Goal: Information Seeking & Learning: Learn about a topic

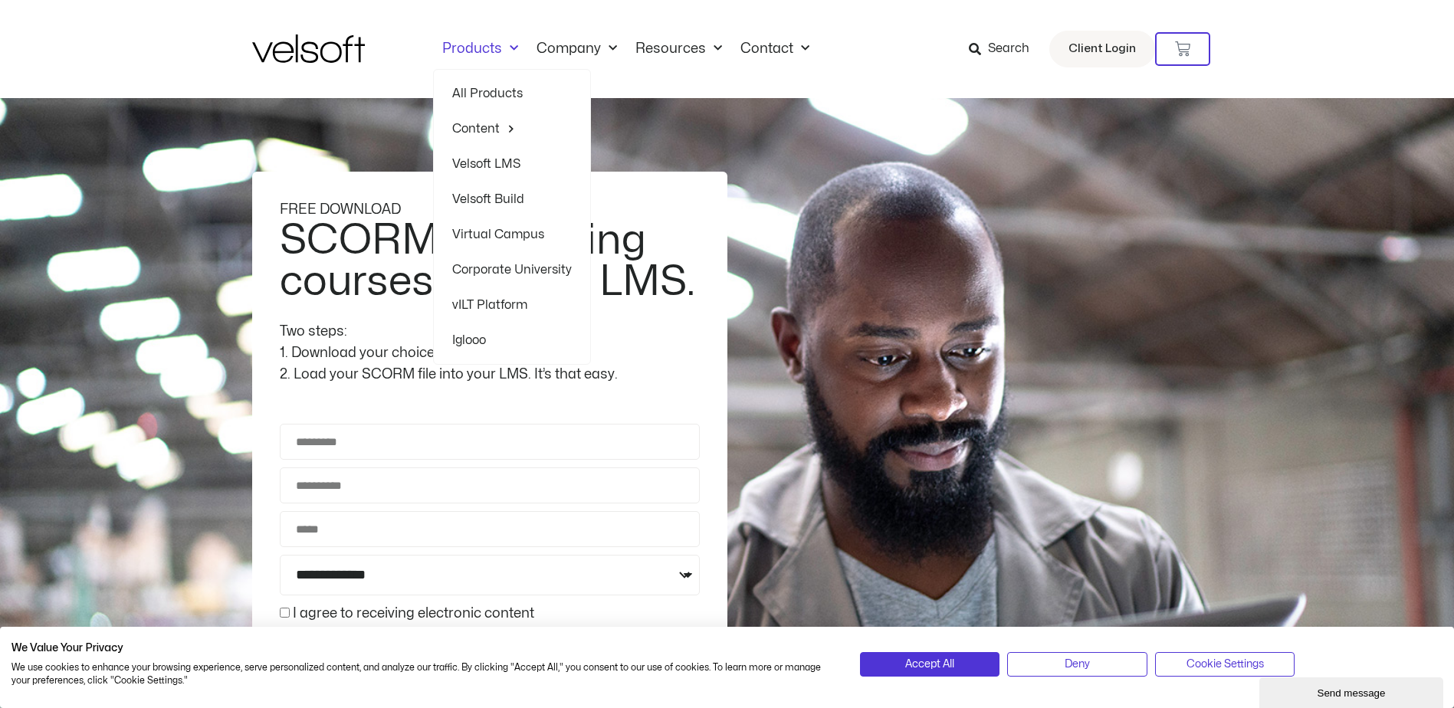
click at [512, 45] on span "Menu" at bounding box center [510, 48] width 16 height 25
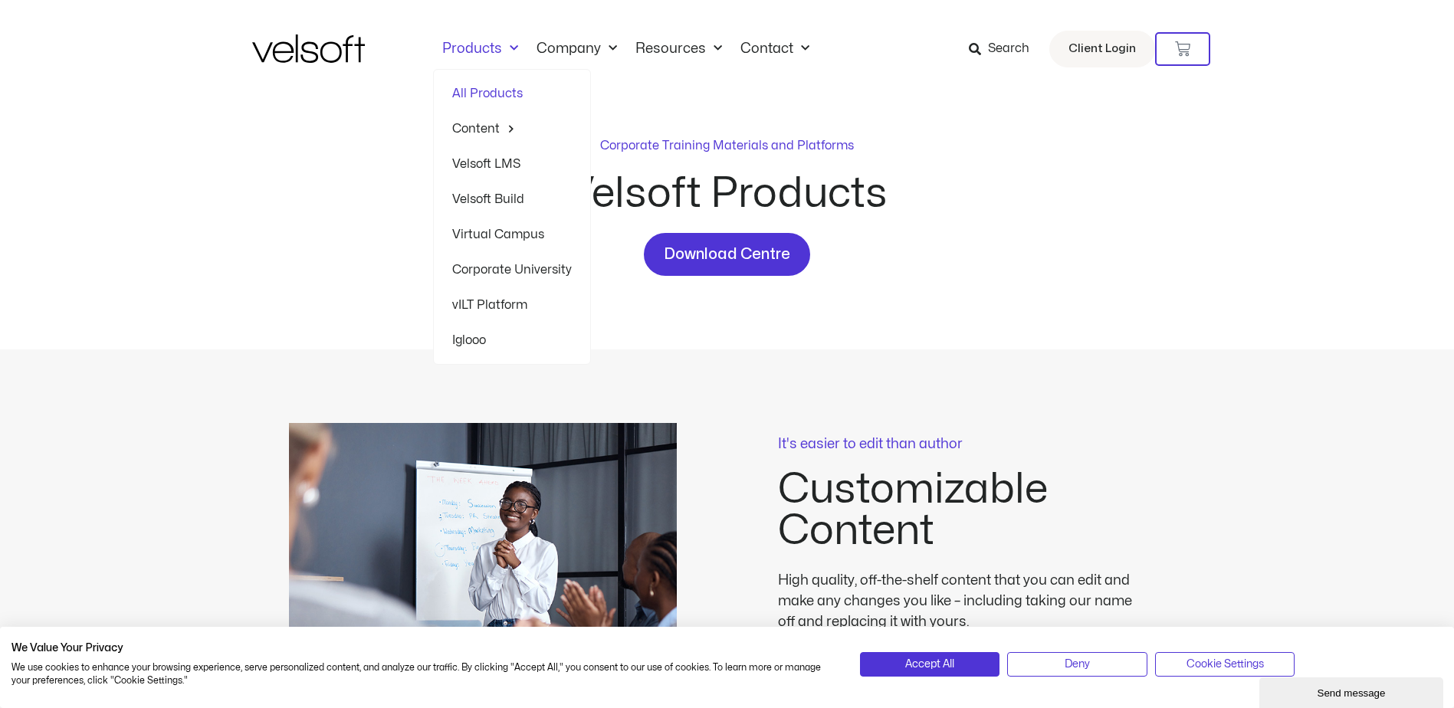
click at [468, 42] on link "Products" at bounding box center [480, 49] width 94 height 17
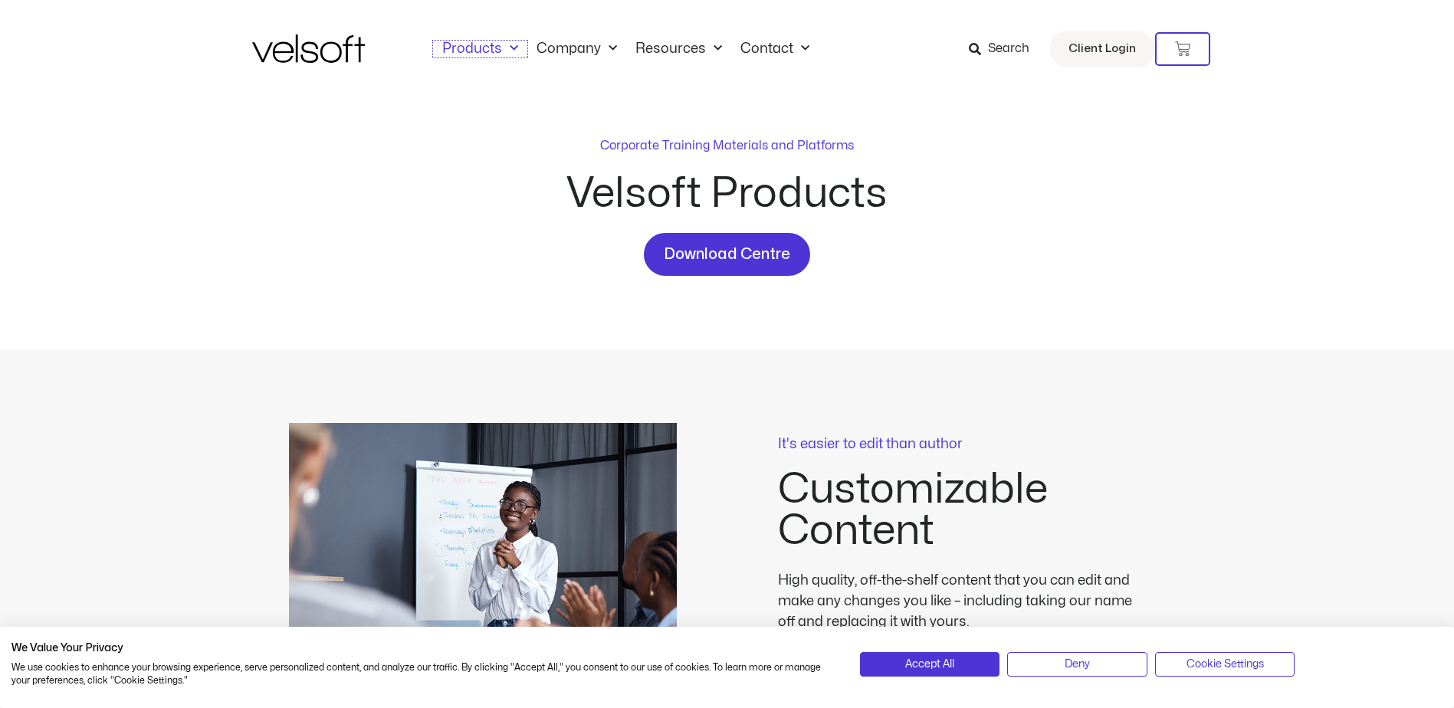
click at [468, 42] on link "Products" at bounding box center [480, 49] width 94 height 17
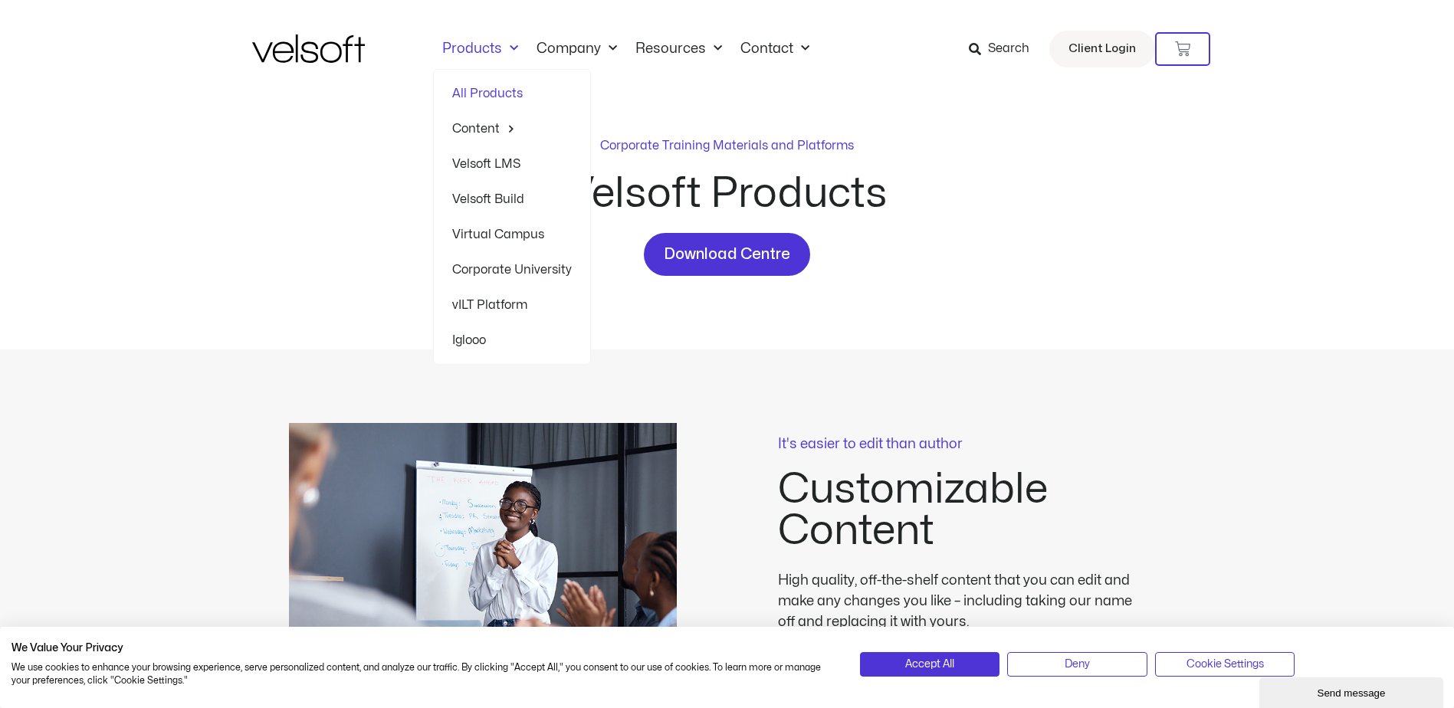
click at [487, 169] on link "Velsoft LMS" at bounding box center [512, 163] width 120 height 35
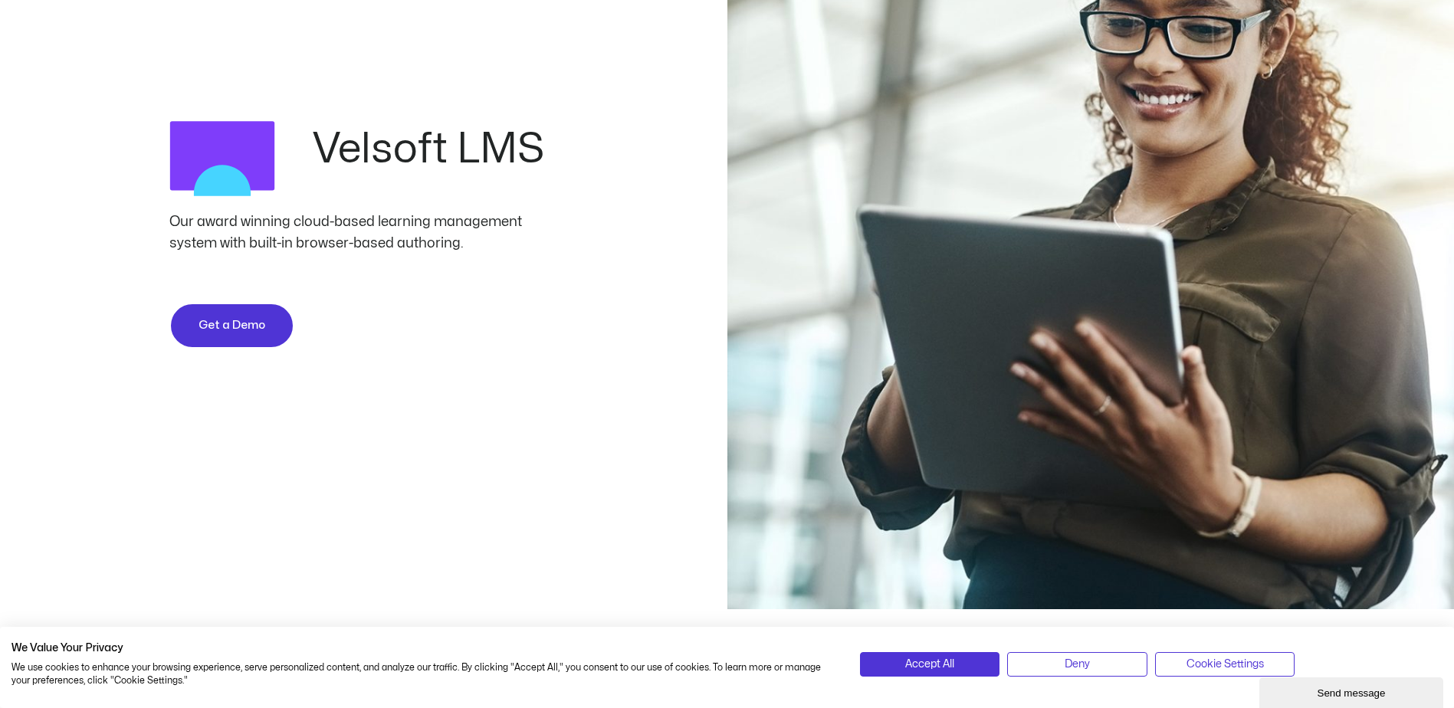
scroll to position [383, 0]
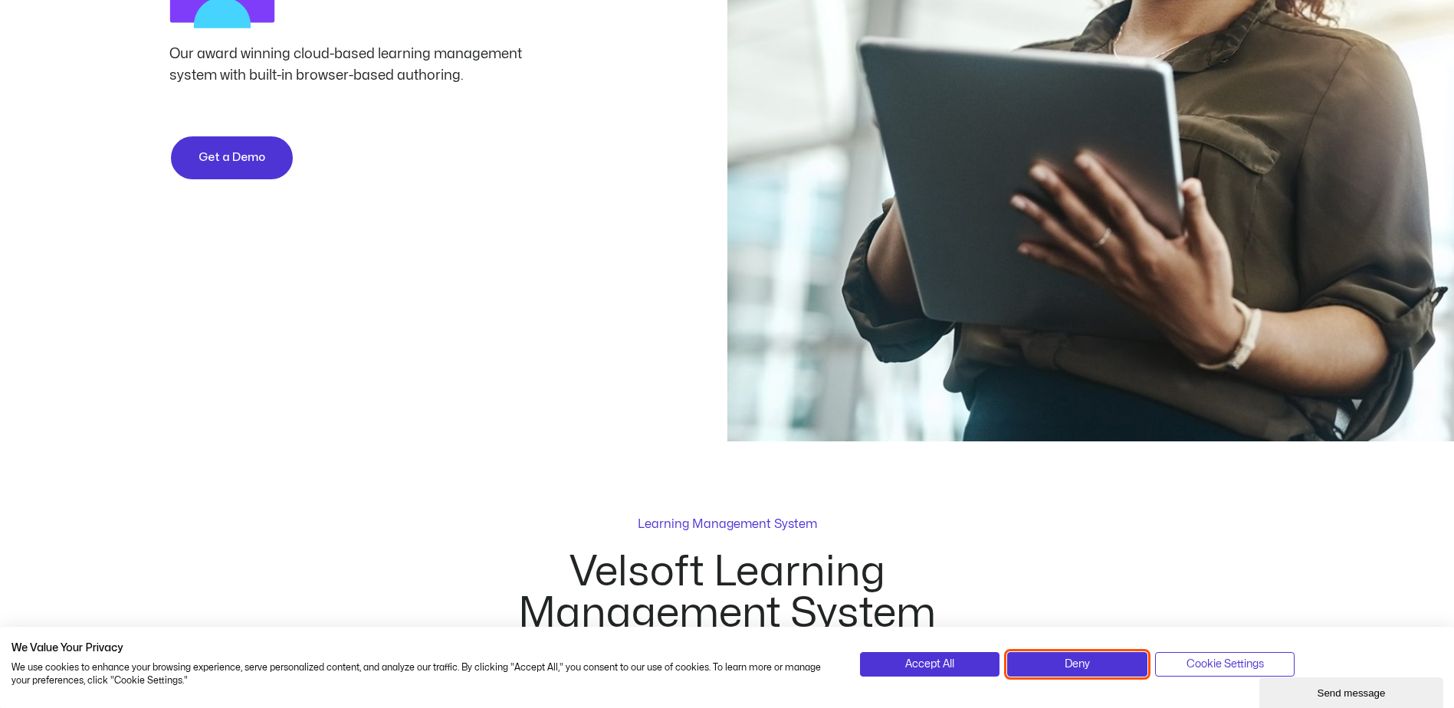
click at [1088, 668] on span "Deny" at bounding box center [1077, 664] width 25 height 17
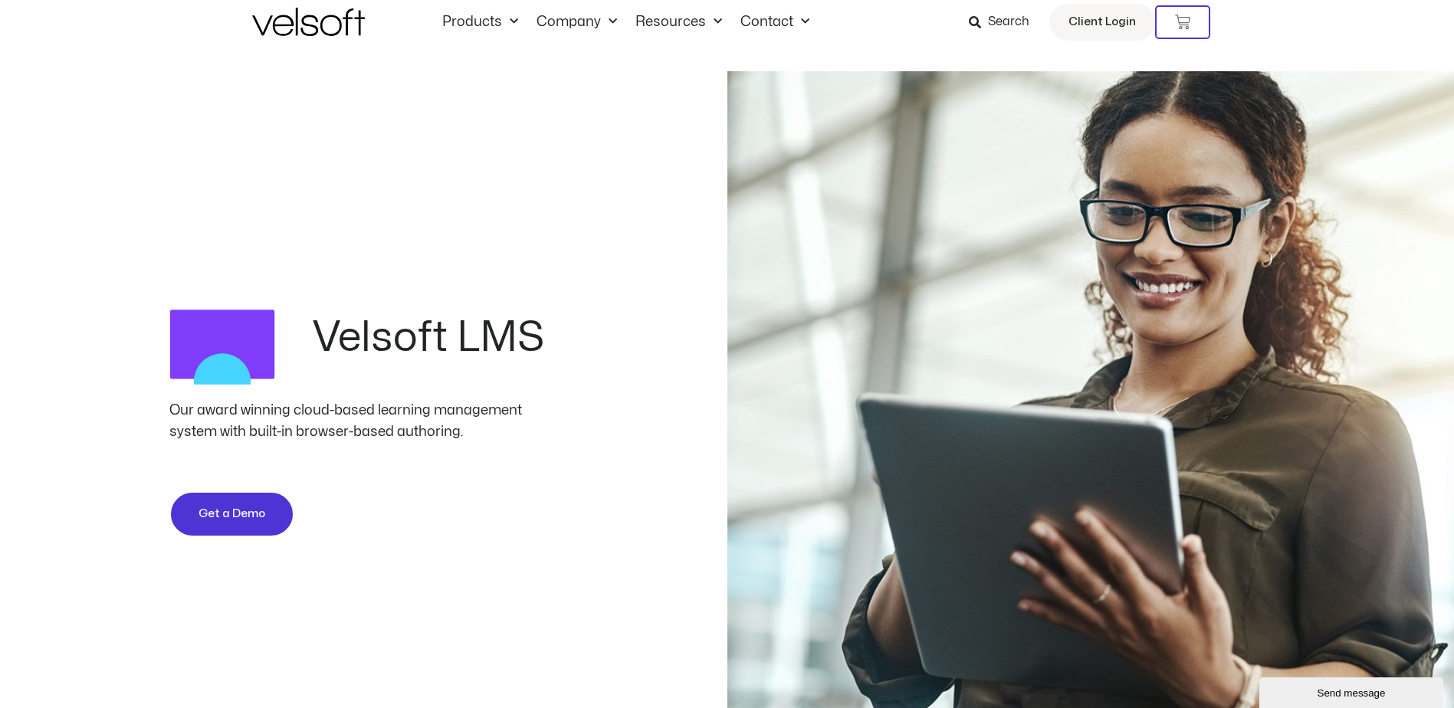
scroll to position [0, 0]
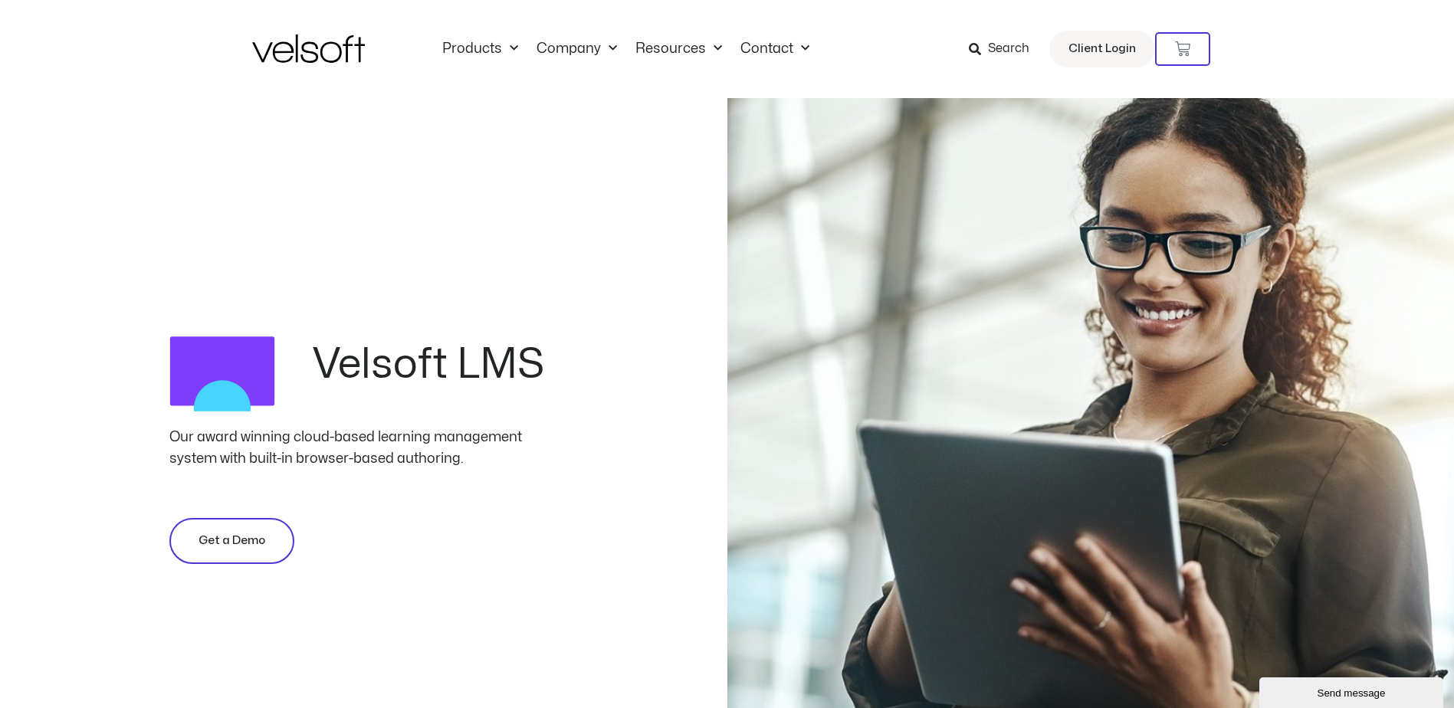
click at [211, 540] on span "Get a Demo" at bounding box center [232, 541] width 67 height 18
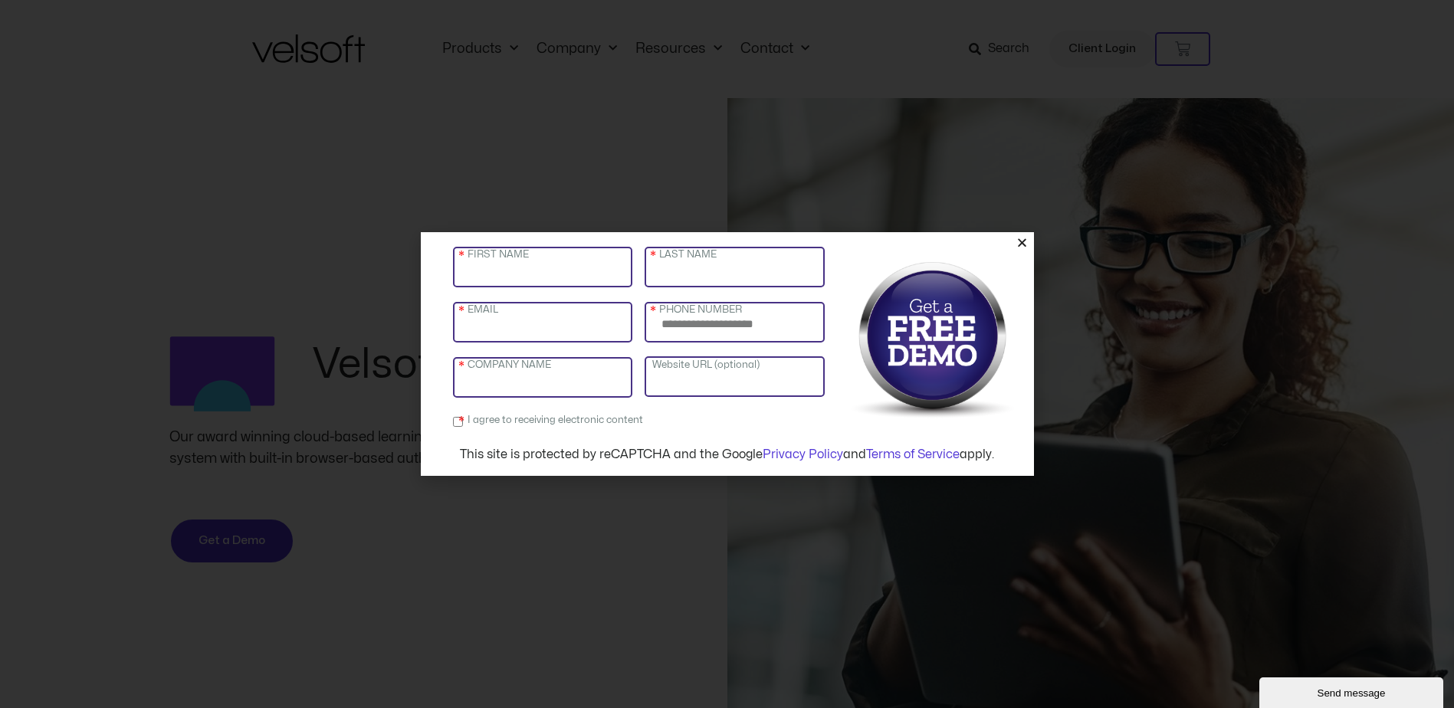
click at [1022, 243] on icon "Close" at bounding box center [1021, 242] width 11 height 11
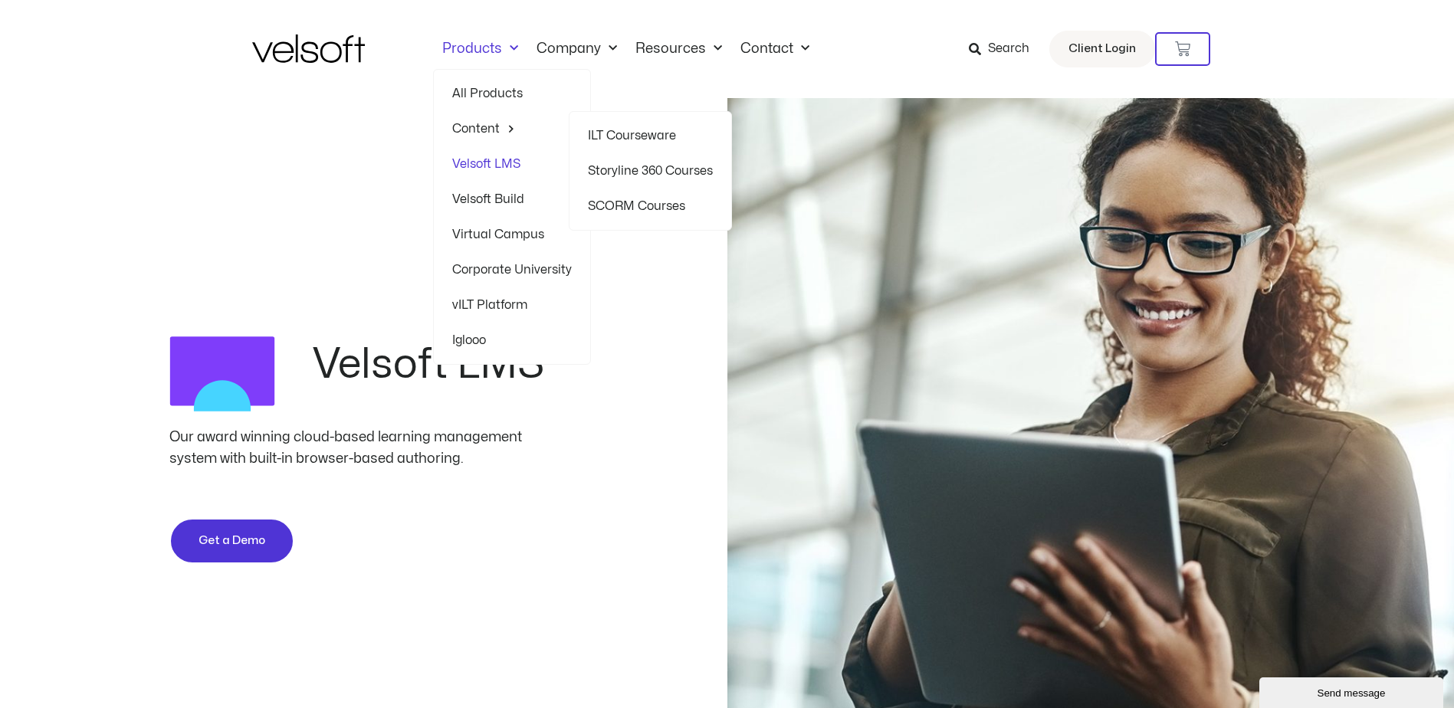
click at [638, 172] on link "Storyline 360 Courses" at bounding box center [650, 170] width 125 height 35
